Goal: Answer question/provide support: Share knowledge or assist other users

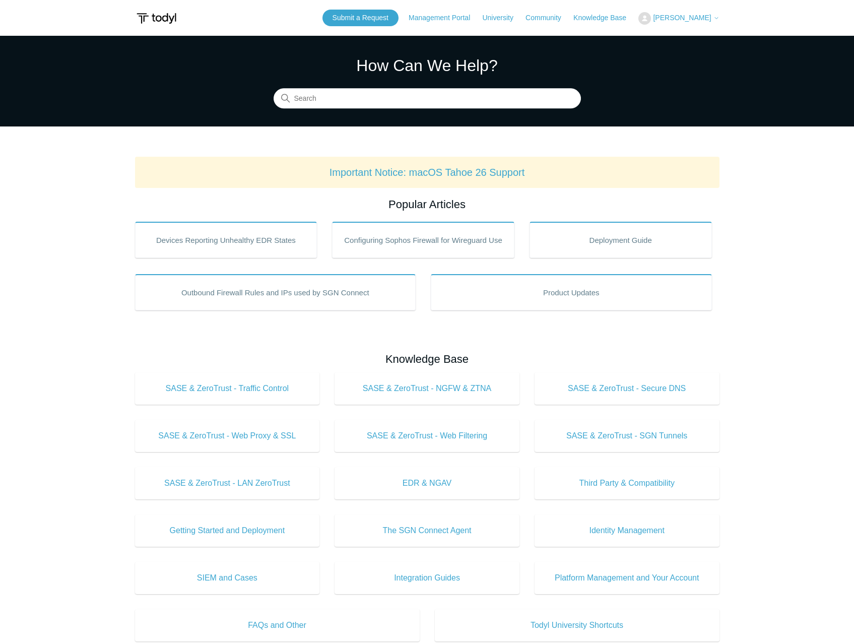
click at [689, 21] on span "[PERSON_NAME]" at bounding box center [682, 18] width 58 height 8
click at [688, 37] on link "My Support Requests" at bounding box center [688, 40] width 98 height 18
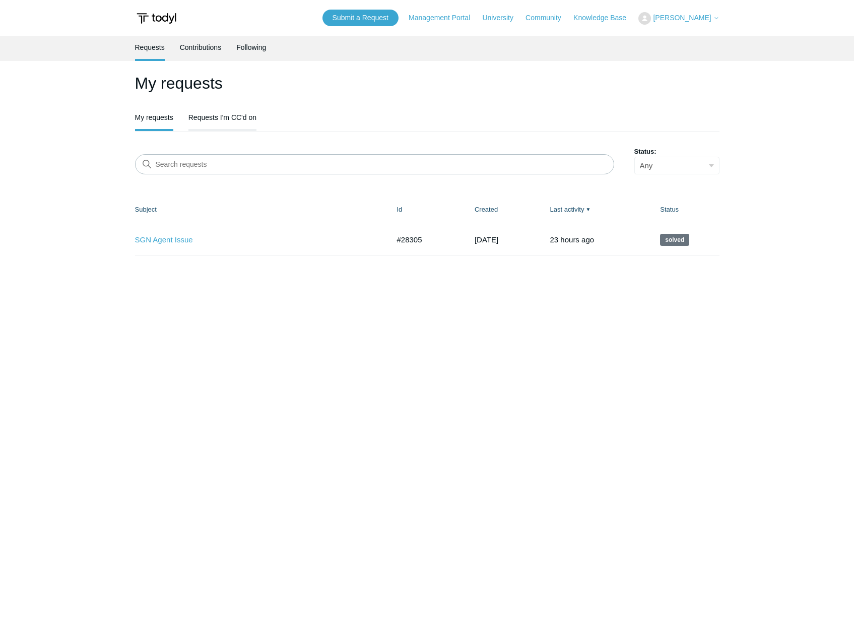
click at [224, 120] on link "Requests I'm CC'd on" at bounding box center [222, 116] width 68 height 21
click at [208, 245] on link "Symmetric DIA no longer symmetric" at bounding box center [254, 240] width 239 height 12
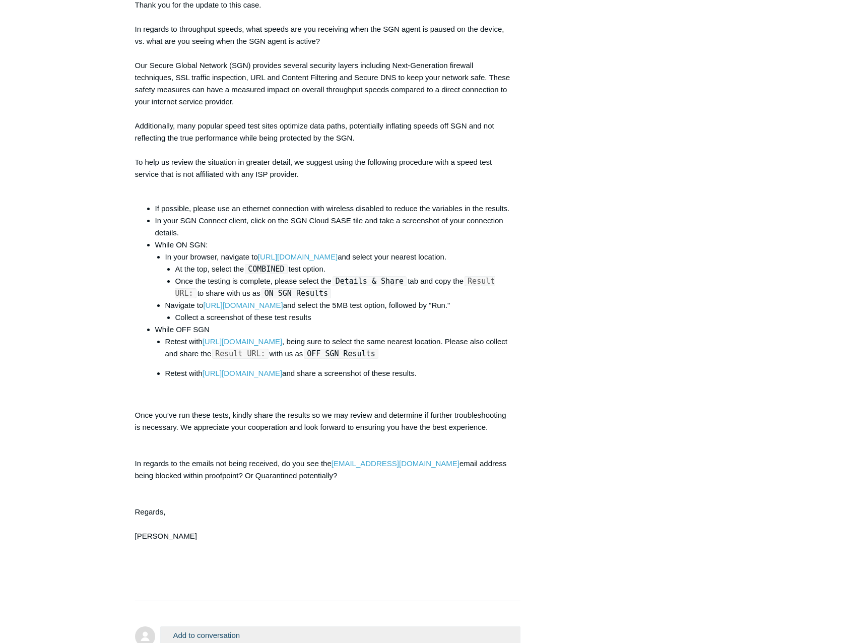
scroll to position [3828, 0]
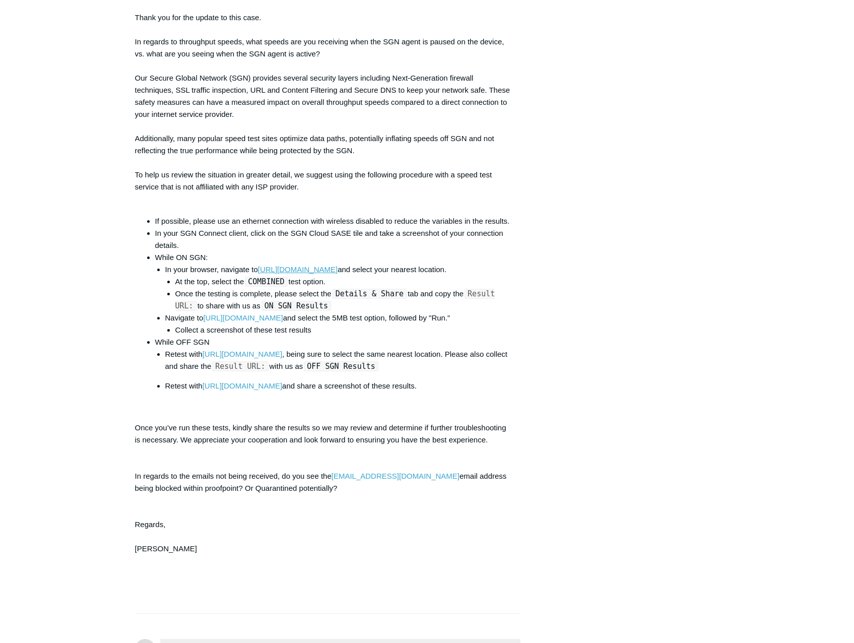
click at [286, 274] on link "https://testmy.net/mirror" at bounding box center [298, 269] width 80 height 9
